Goal: Contribute content: Contribute content

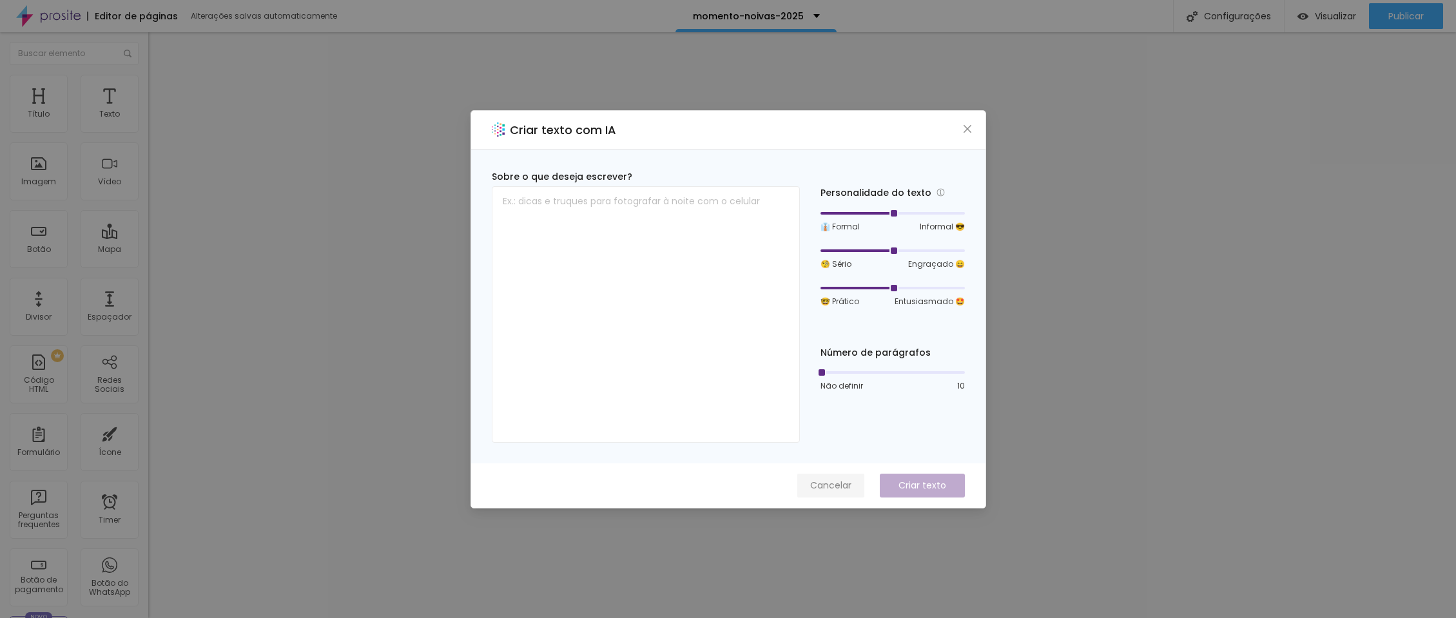
click at [847, 488] on span "Cancelar" at bounding box center [830, 486] width 41 height 14
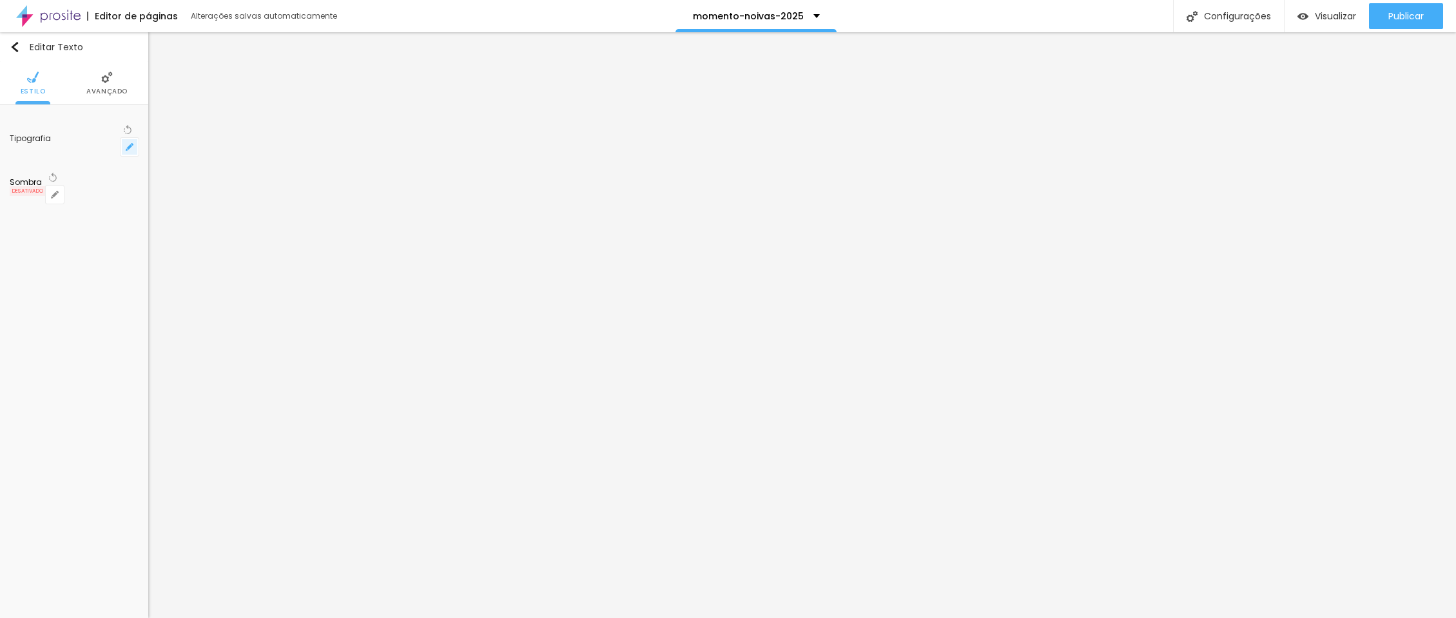
click at [130, 144] on icon "button" at bounding box center [129, 146] width 5 height 5
type input "1"
type input "8"
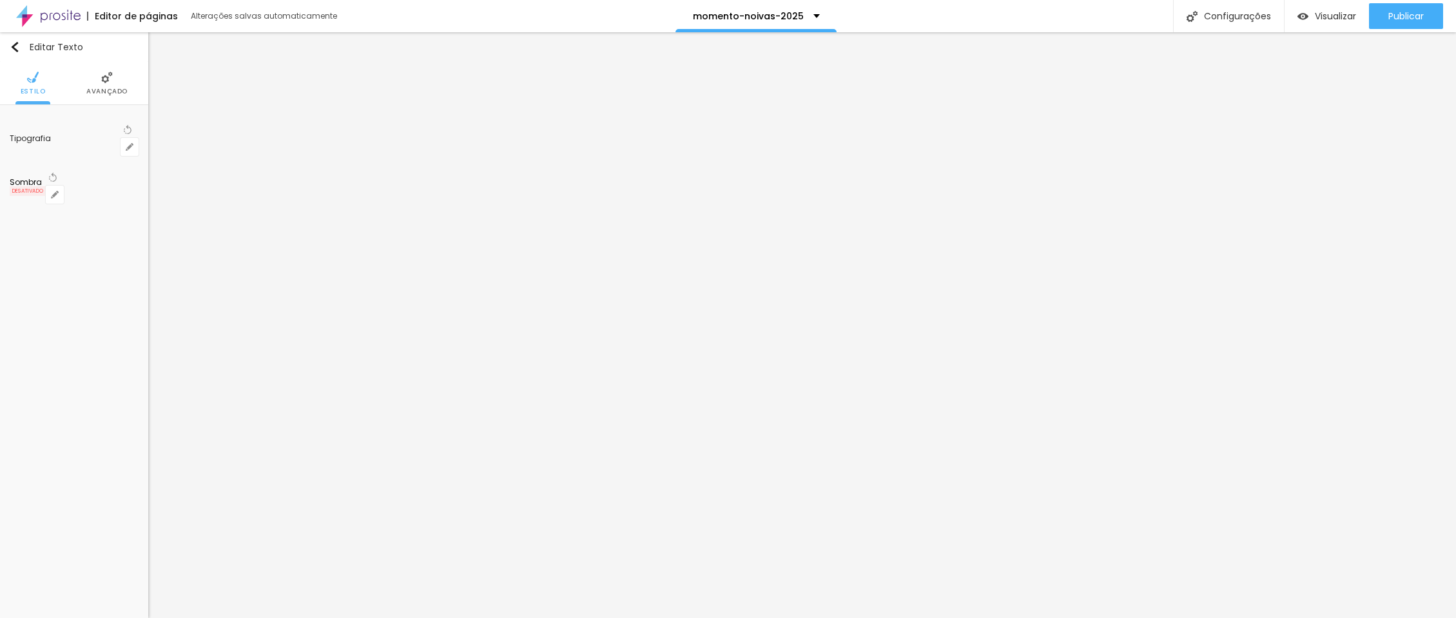
type input "1"
type input "12"
type input "1"
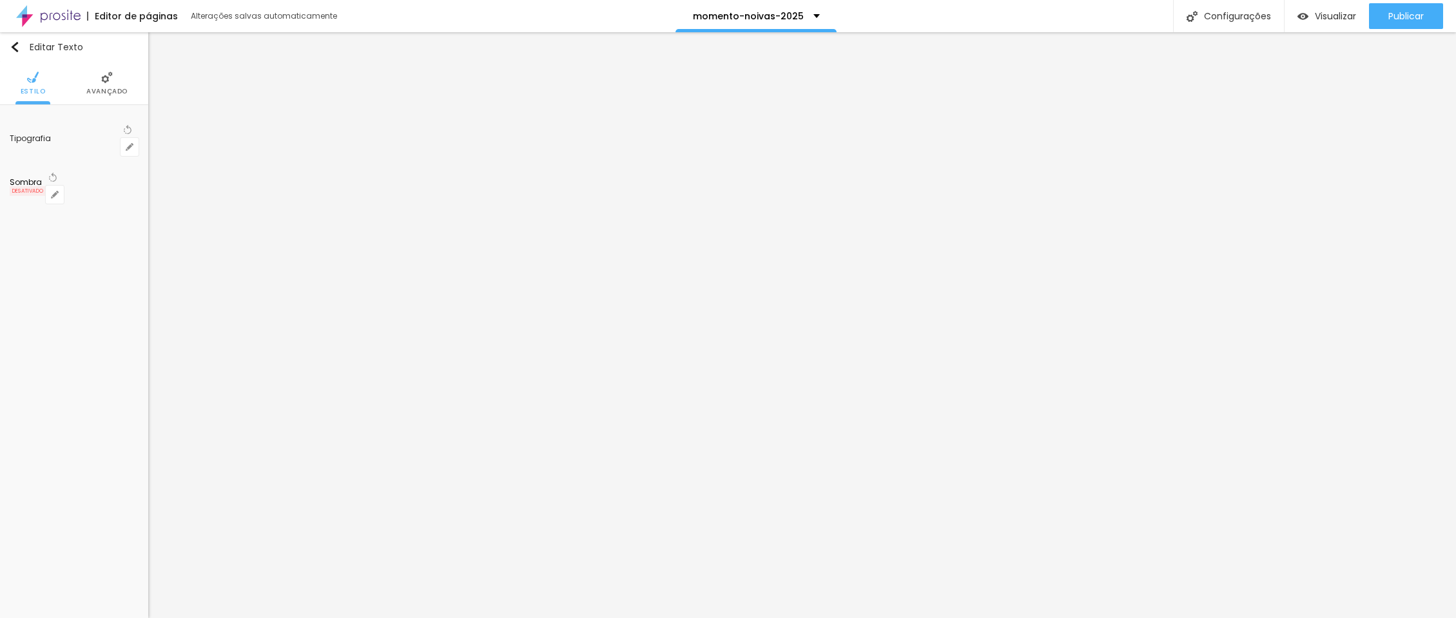
type input "12"
type input "1"
click at [880, 617] on div at bounding box center [728, 618] width 1456 height 0
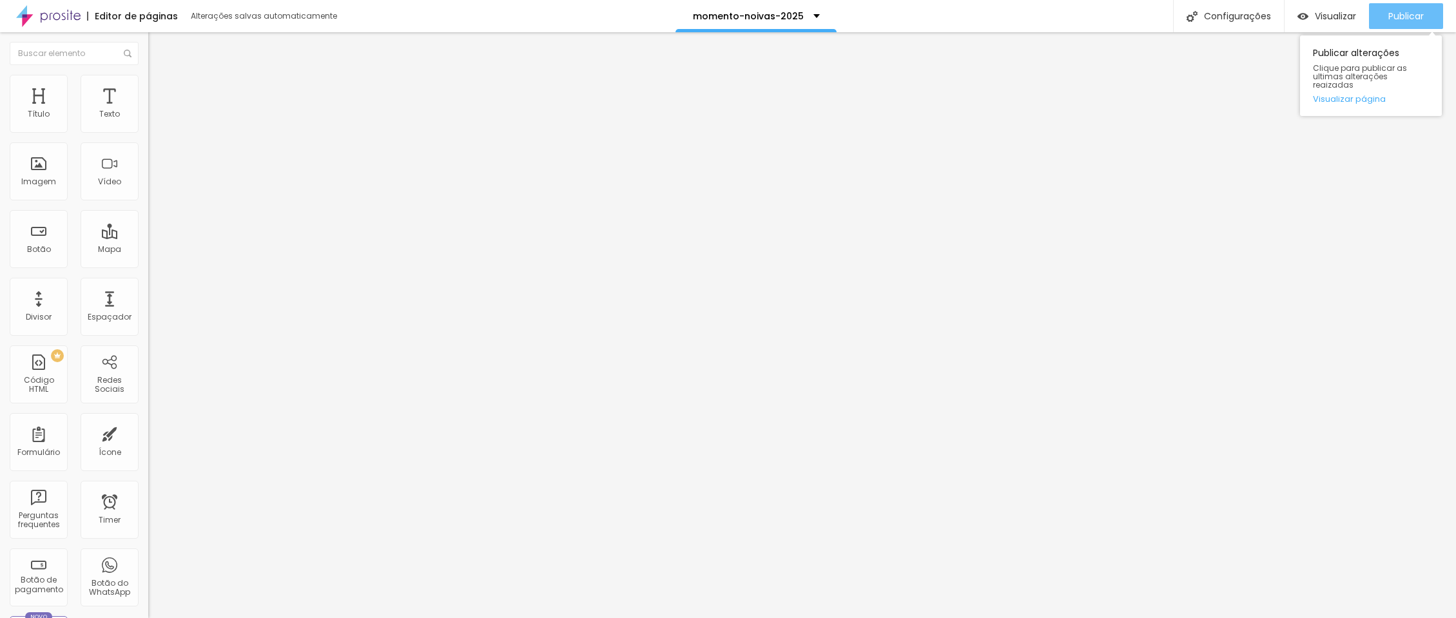
click at [1397, 18] on span "Publicar" at bounding box center [1405, 16] width 35 height 10
click at [1396, 16] on span "Publicar" at bounding box center [1405, 16] width 35 height 10
click at [1403, 18] on span "Publicar" at bounding box center [1405, 16] width 35 height 10
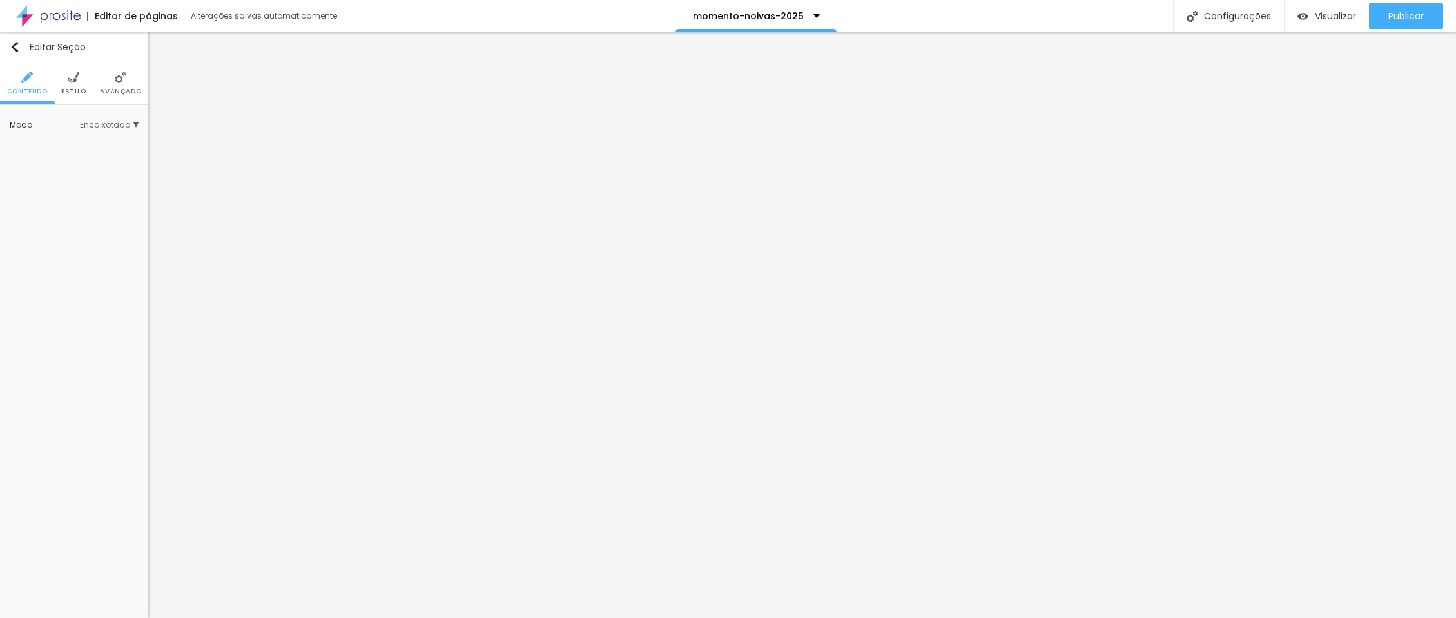
click at [117, 85] on li "Avançado" at bounding box center [120, 83] width 41 height 43
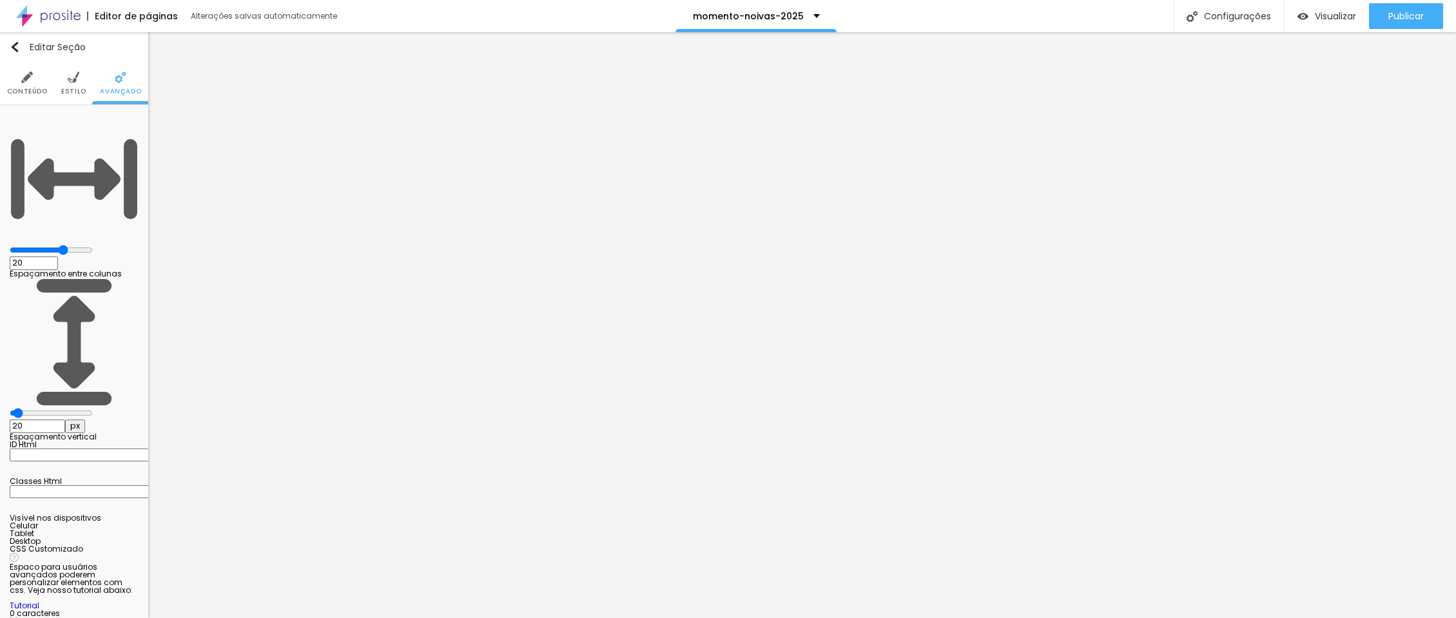
click at [65, 420] on input "20" at bounding box center [37, 427] width 55 height 14
type input "2"
type input "21"
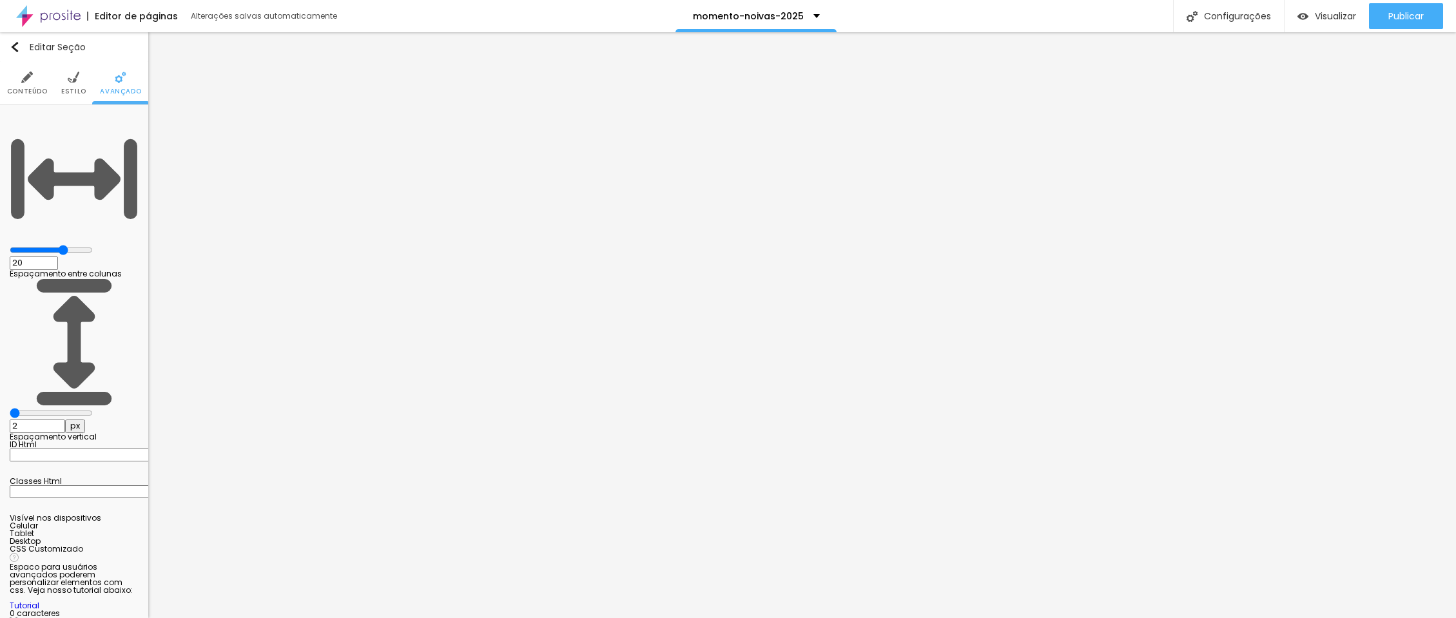
type input "21"
type input "2"
type input "250"
type input "2"
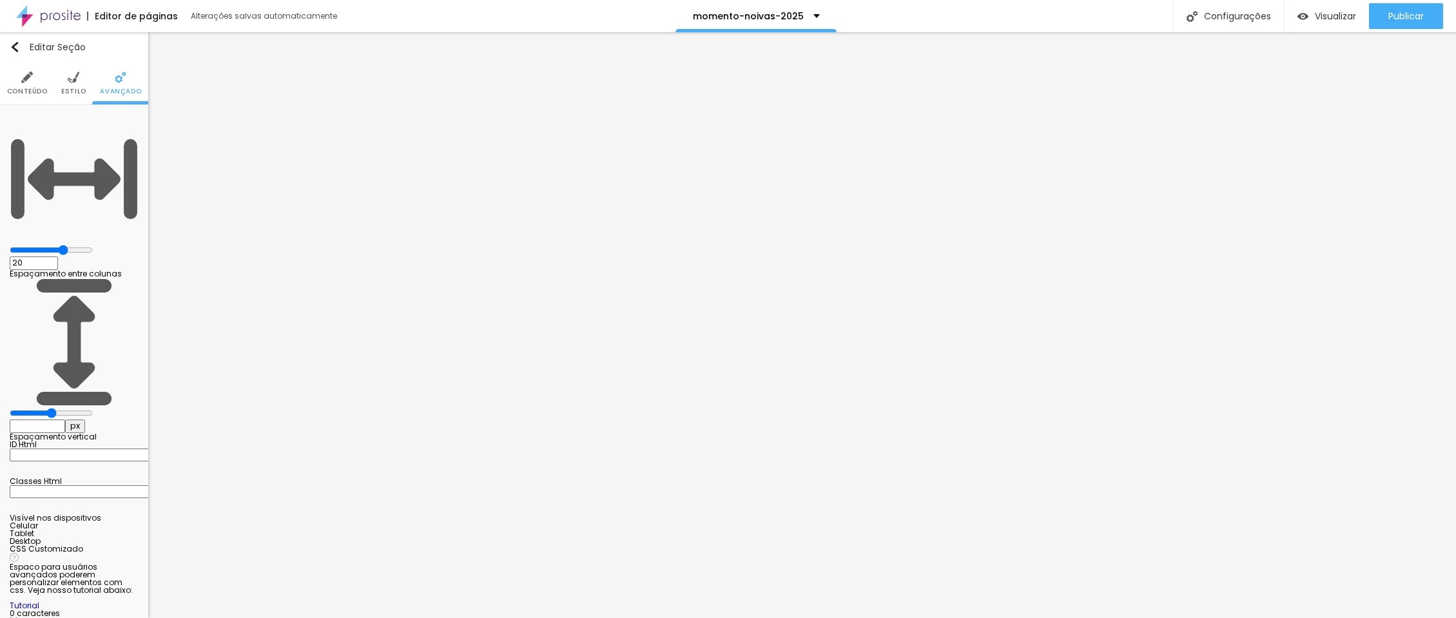
type input "2"
type input "20"
type input "2"
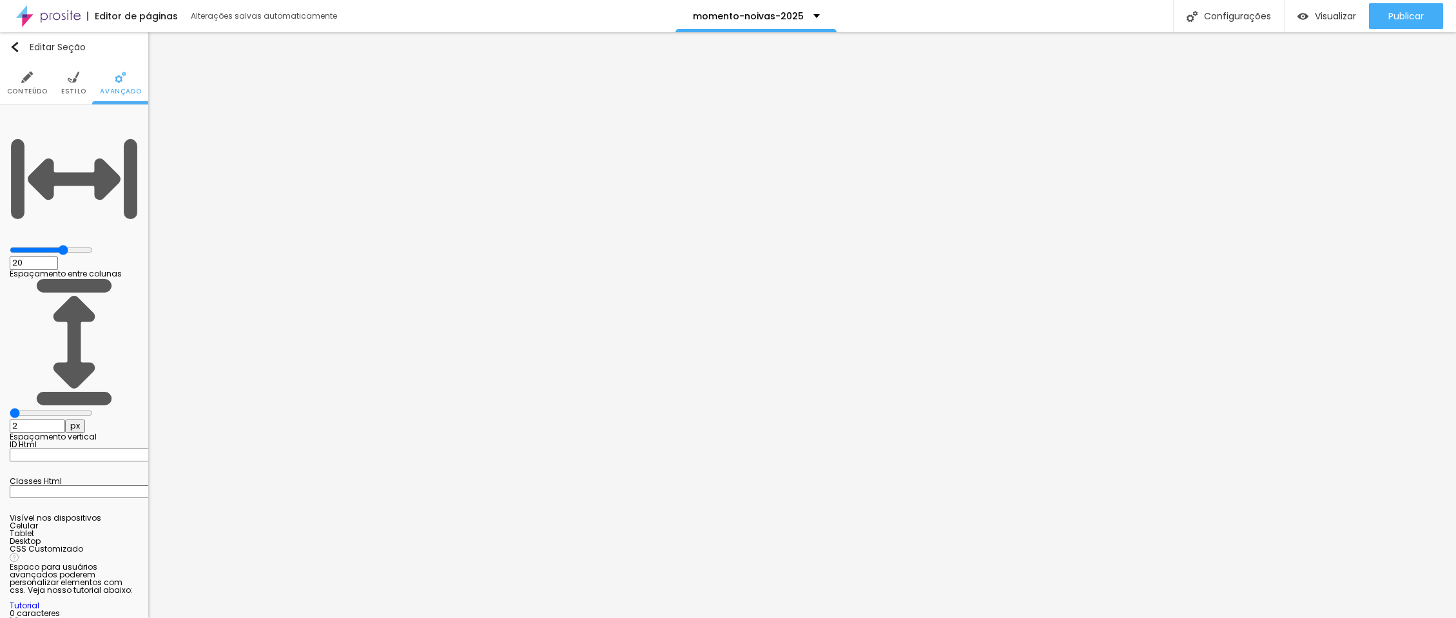
type input "250"
type input "1"
type input "12"
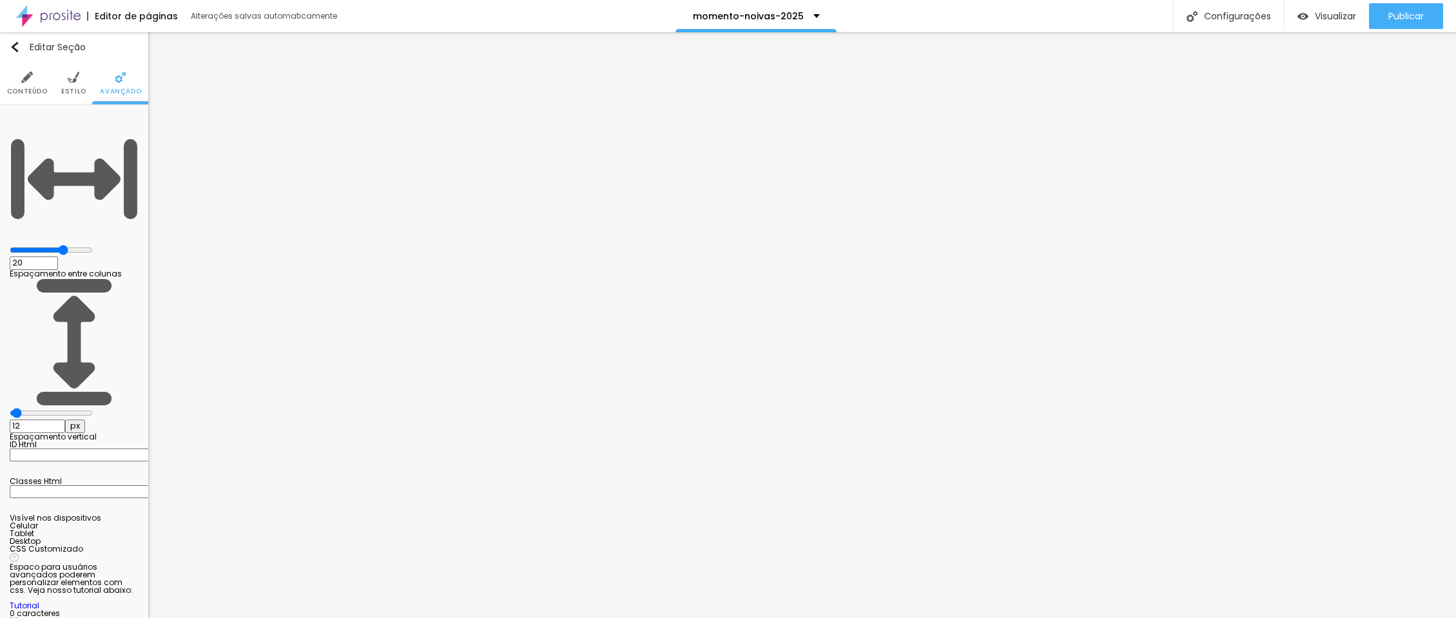
type input "120"
type input "12"
type input "1"
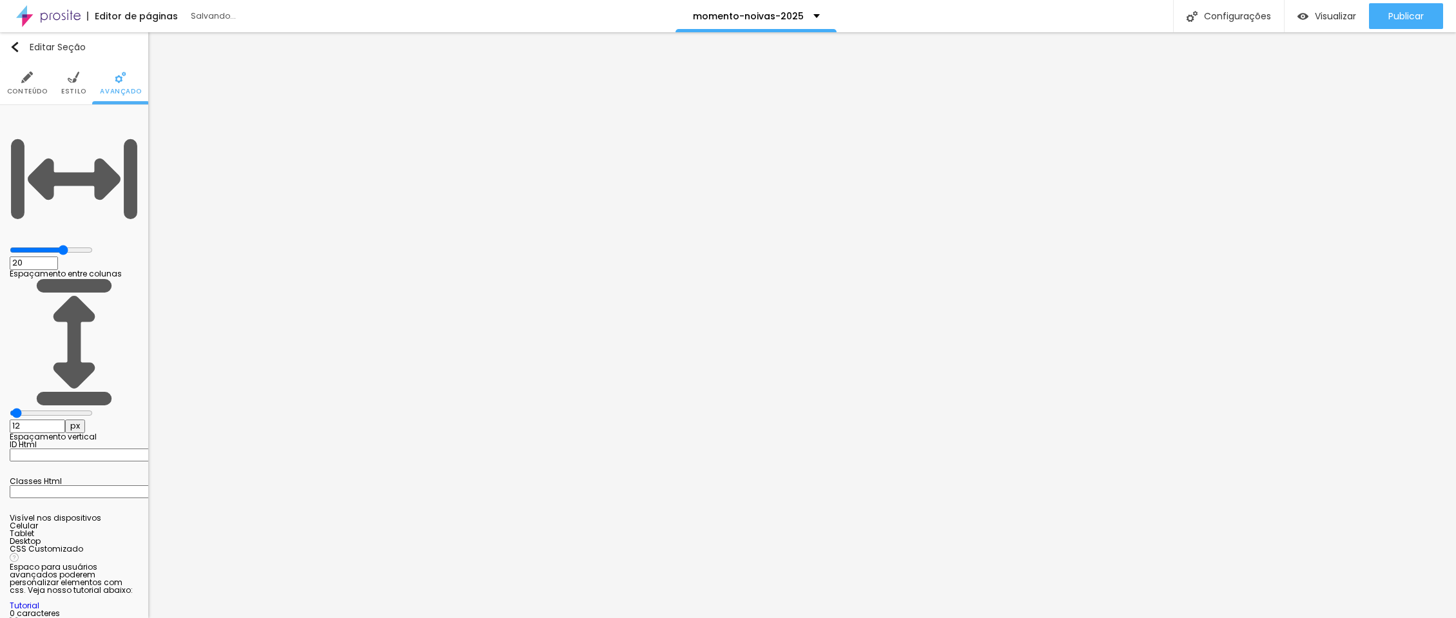
type input "1"
type input "250"
type input "5"
type input "250"
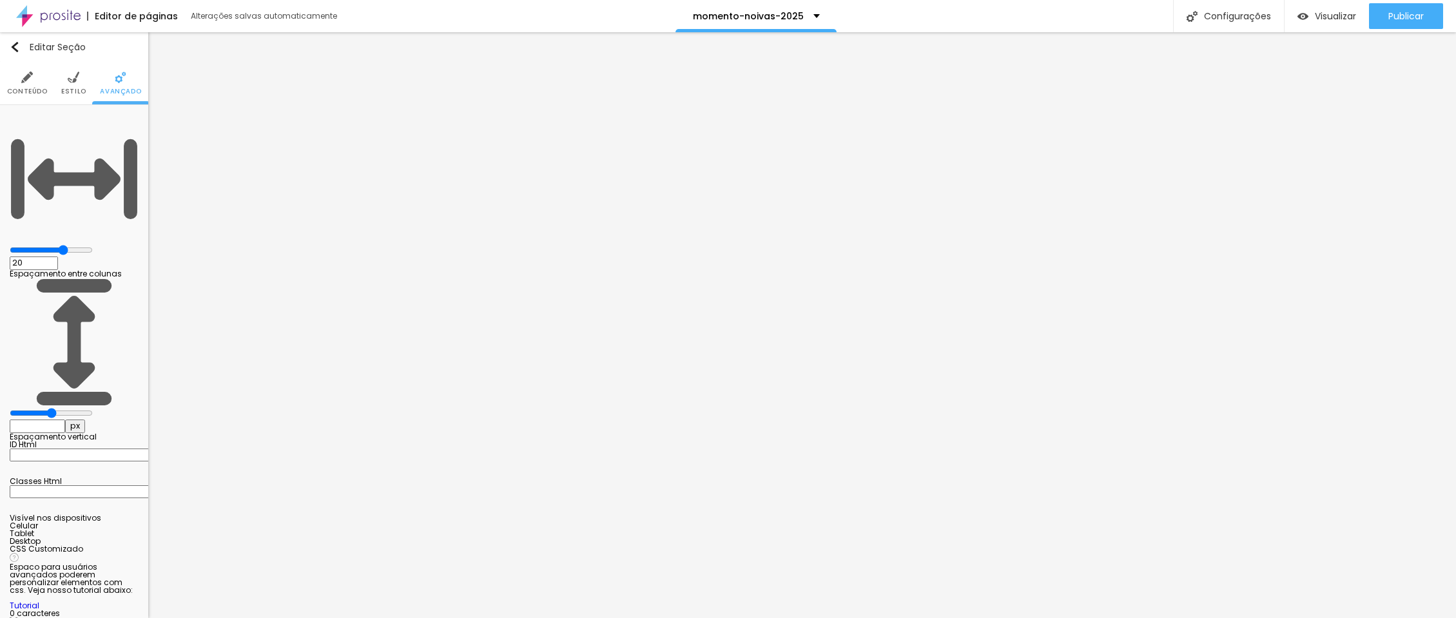
type input "1"
type input "10"
click at [1430, 22] on button "Publicar" at bounding box center [1406, 16] width 74 height 26
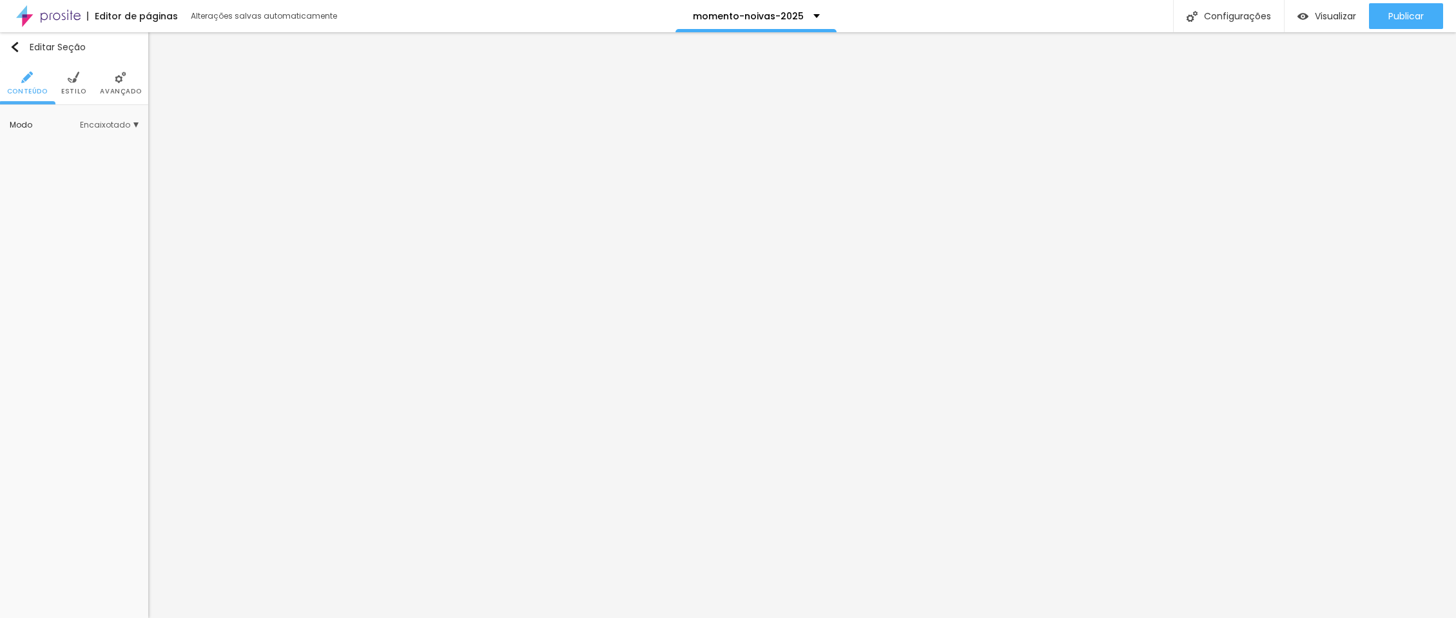
click at [120, 79] on img at bounding box center [121, 78] width 12 height 12
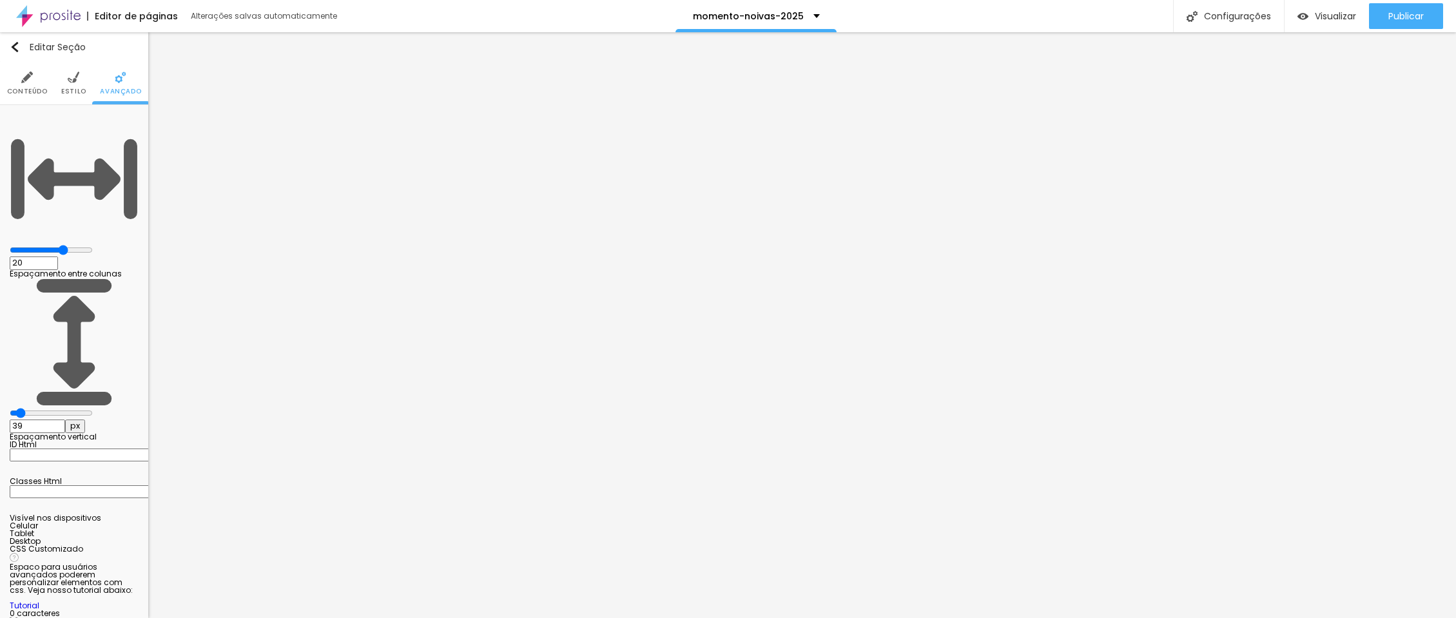
click at [65, 420] on input "39" at bounding box center [37, 427] width 55 height 14
type input "4"
type input "49"
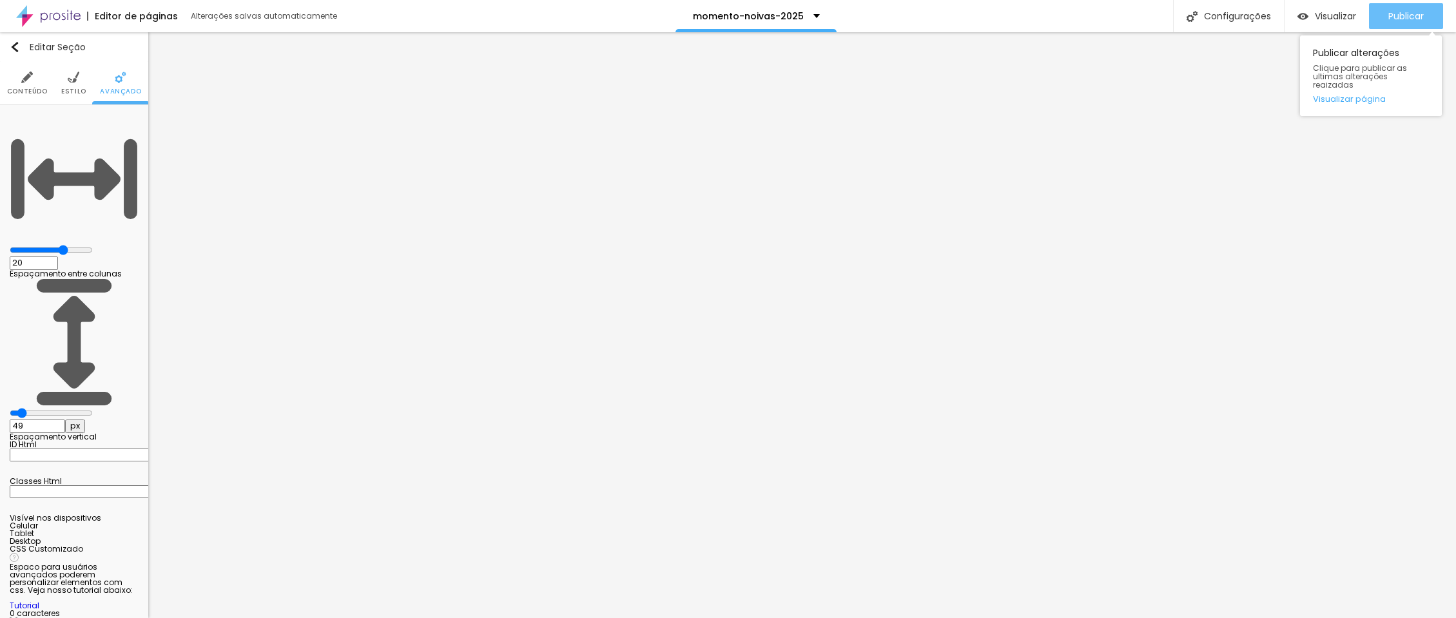
type input "49"
click at [1407, 15] on span "Publicar" at bounding box center [1405, 16] width 35 height 10
